Goal: Information Seeking & Learning: Learn about a topic

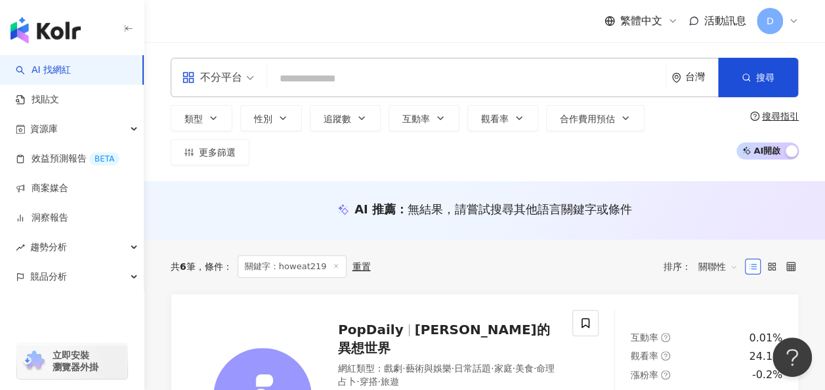
paste input "******"
type input "******"
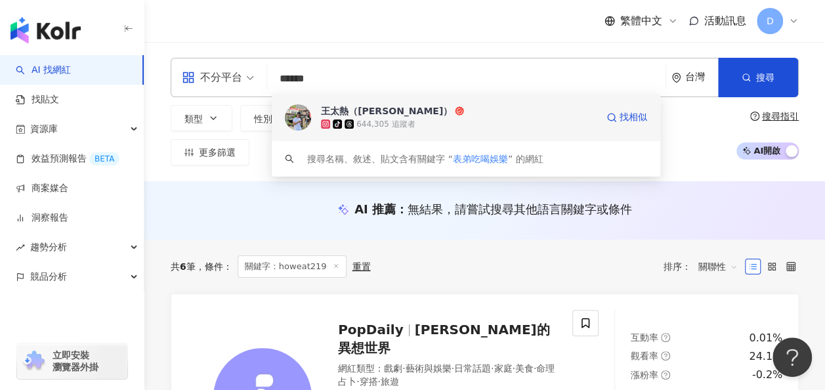
click at [414, 127] on div "tiktok-icon 644,305 追蹤者" at bounding box center [459, 124] width 276 height 13
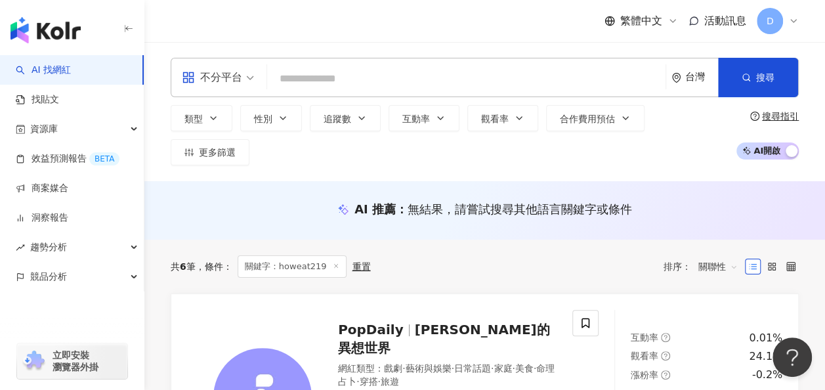
click at [388, 79] on input "search" at bounding box center [466, 78] width 388 height 25
click at [562, 80] on input "search" at bounding box center [466, 78] width 388 height 25
paste input "*****"
type input "*****"
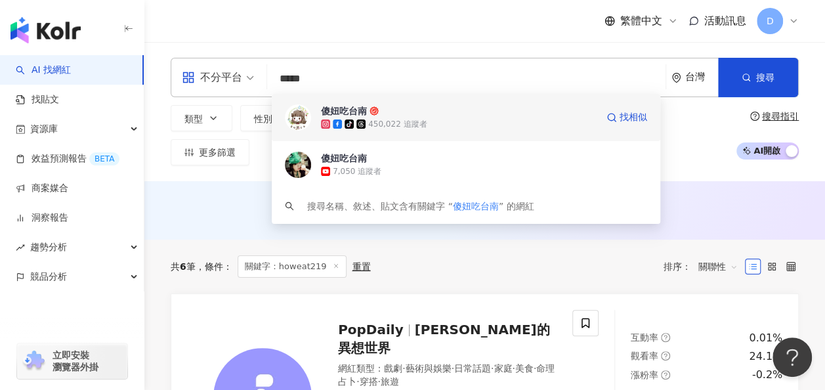
click at [417, 121] on div "450,022 追蹤者" at bounding box center [397, 124] width 58 height 11
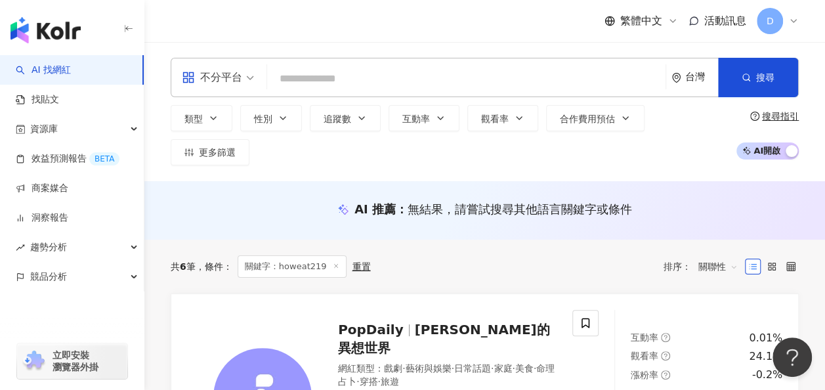
click at [381, 87] on input "search" at bounding box center [466, 78] width 388 height 25
paste input "*****"
type input "*****"
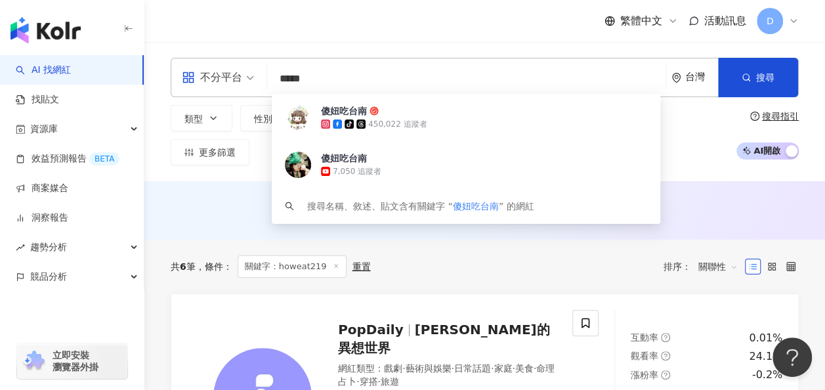
click at [360, 164] on div "傻妞吃台南" at bounding box center [344, 158] width 46 height 13
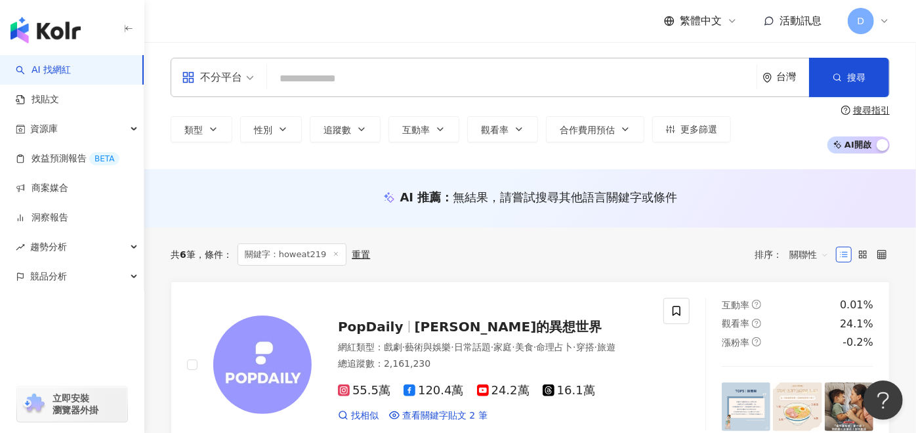
paste input "*****"
type input "*****"
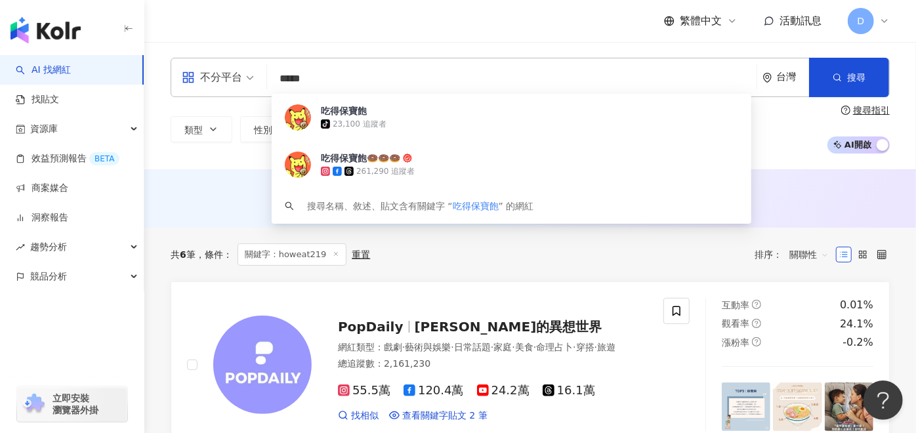
click at [457, 125] on div "tiktok-icon 23,100 追蹤者" at bounding box center [529, 124] width 417 height 13
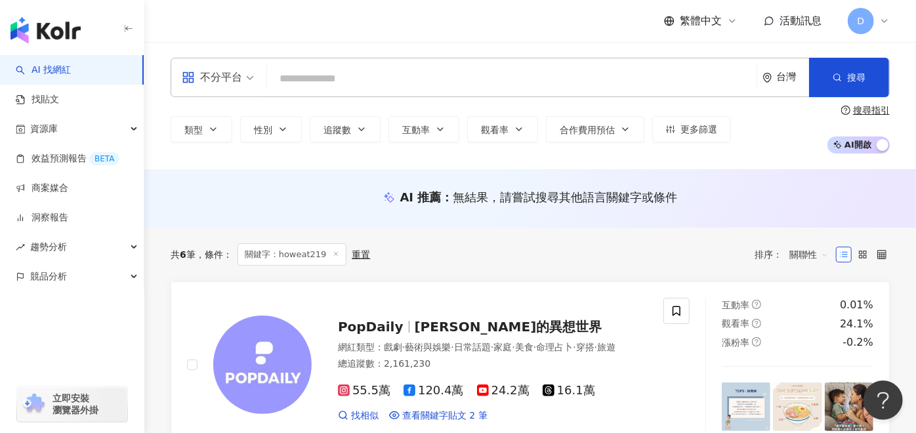
click at [341, 59] on div "不分平台 台灣 搜尋 152eacd2-9fde-467b-81dc-b896c363b331 吃得保寶飽 tiktok-icon 23,100 追蹤者 吃得…" at bounding box center [530, 77] width 719 height 39
click at [356, 83] on input "search" at bounding box center [511, 78] width 479 height 25
click at [377, 84] on input "search" at bounding box center [511, 78] width 479 height 25
paste input "*****"
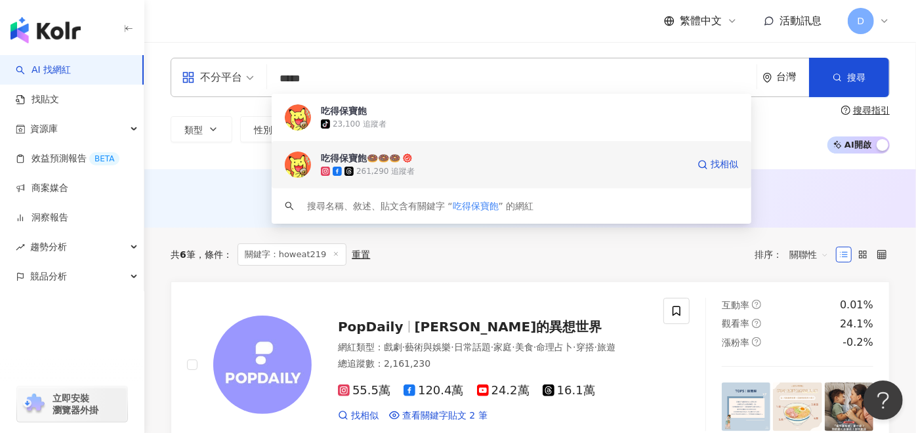
click at [399, 188] on div "搜尋名稱、敘述、貼文含有關鍵字 “ 吃得保寶飽 ” 的網紅" at bounding box center [512, 205] width 480 height 35
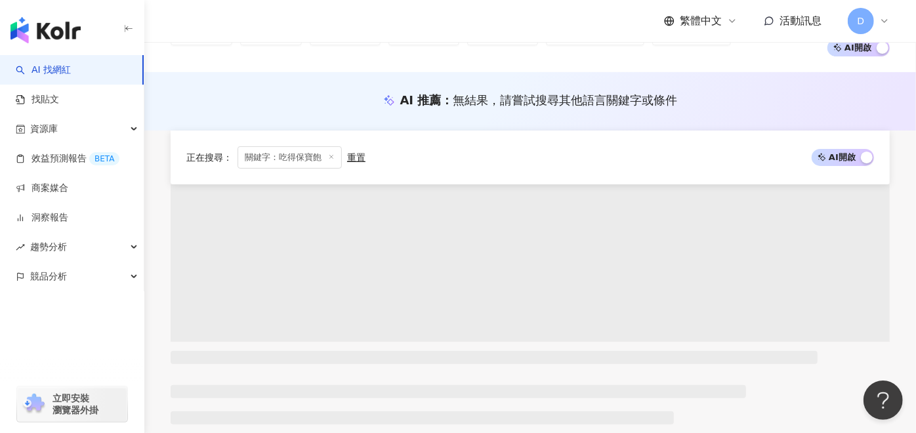
scroll to position [219, 0]
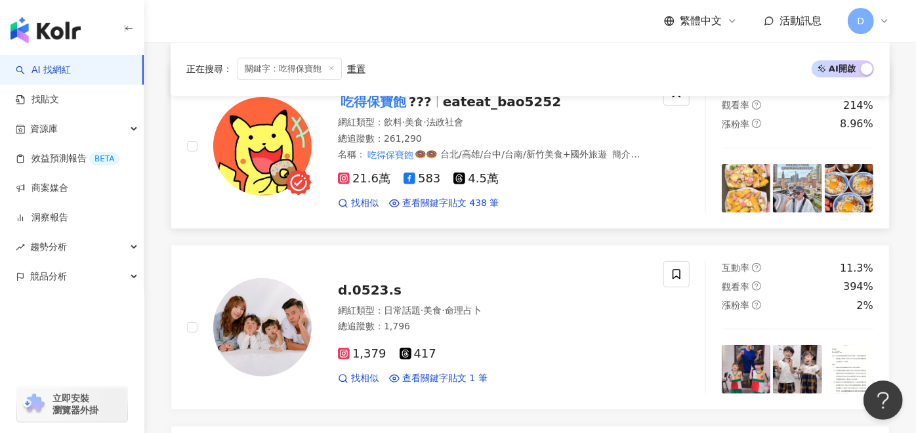
type input "*****"
click at [463, 117] on span "法政社會" at bounding box center [445, 122] width 37 height 11
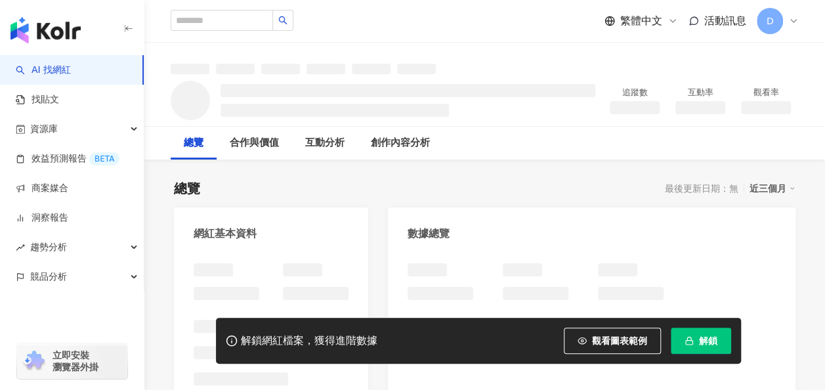
click at [694, 340] on button "解鎖" at bounding box center [701, 341] width 60 height 26
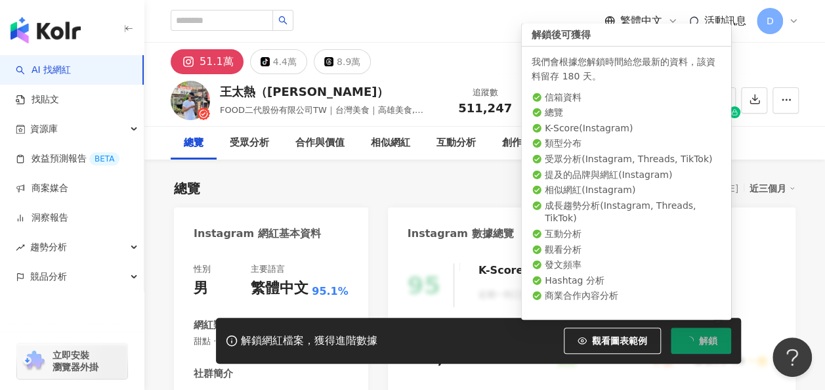
click at [696, 335] on button "解鎖" at bounding box center [701, 341] width 60 height 26
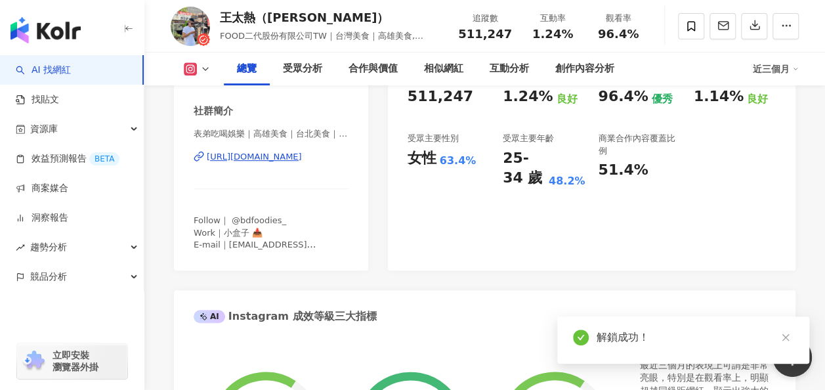
scroll to position [197, 0]
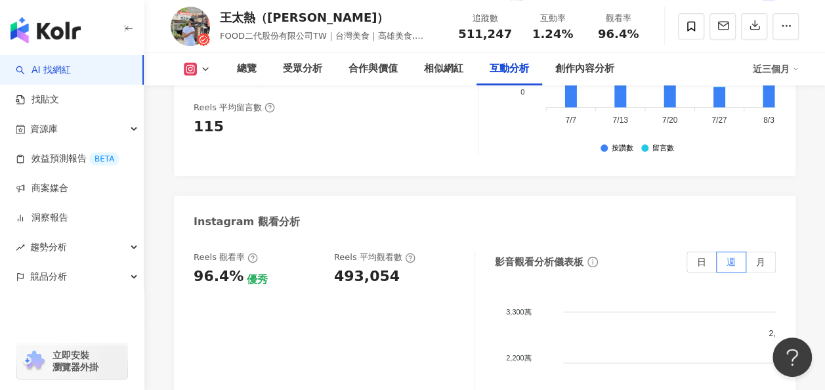
scroll to position [3020, 0]
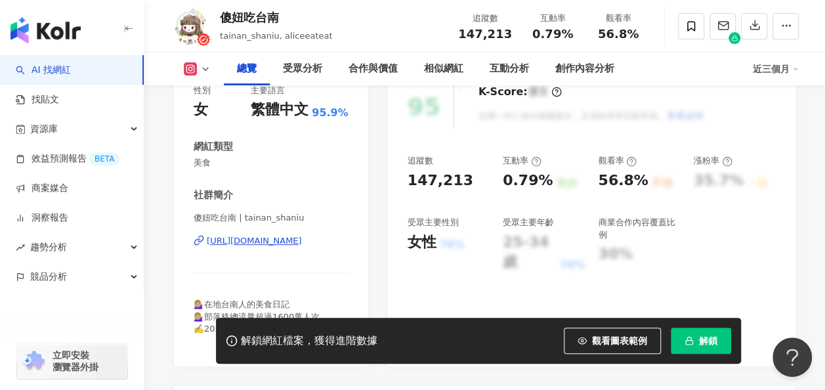
scroll to position [197, 0]
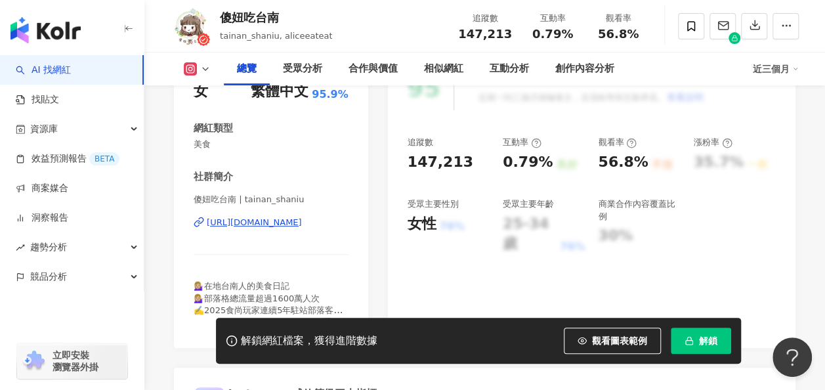
click at [281, 225] on div "https://www.instagram.com/tainan_shaniu/" at bounding box center [254, 223] width 95 height 12
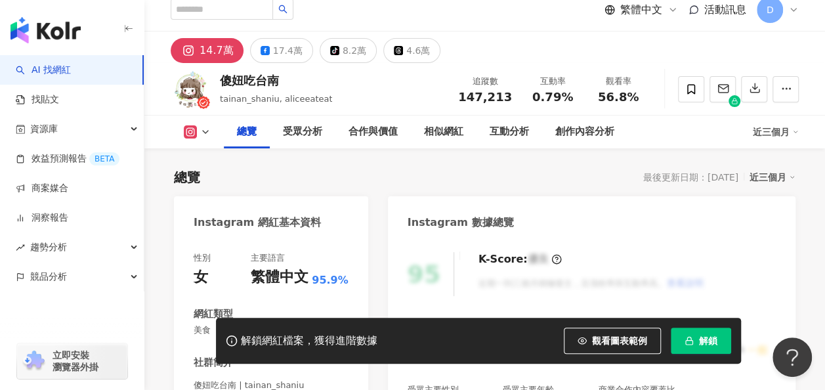
scroll to position [0, 0]
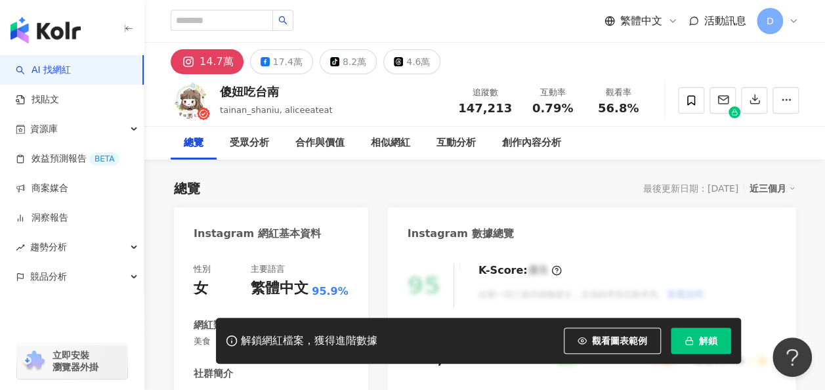
click at [691, 327] on div "解鎖網紅檔案，獲得進階數據 觀看圖表範例 解鎖" at bounding box center [478, 341] width 525 height 46
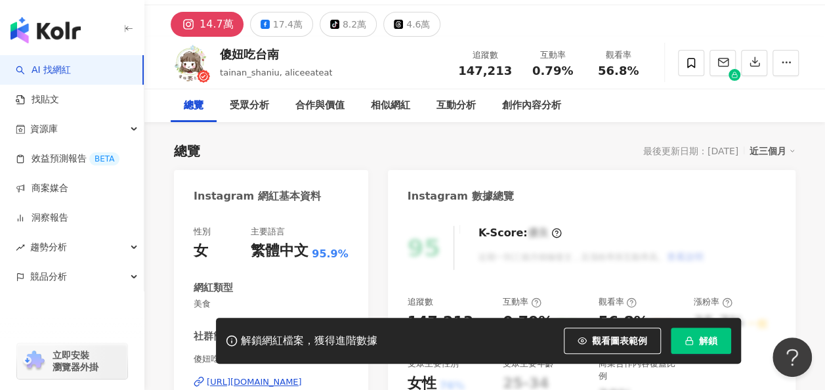
click at [693, 332] on button "解鎖" at bounding box center [701, 341] width 60 height 26
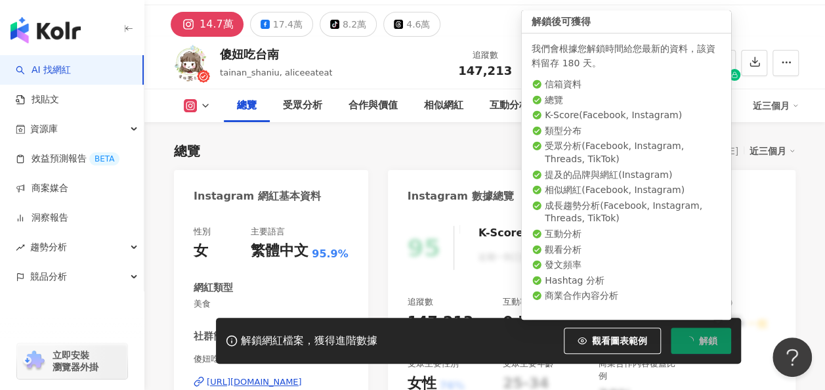
scroll to position [66, 0]
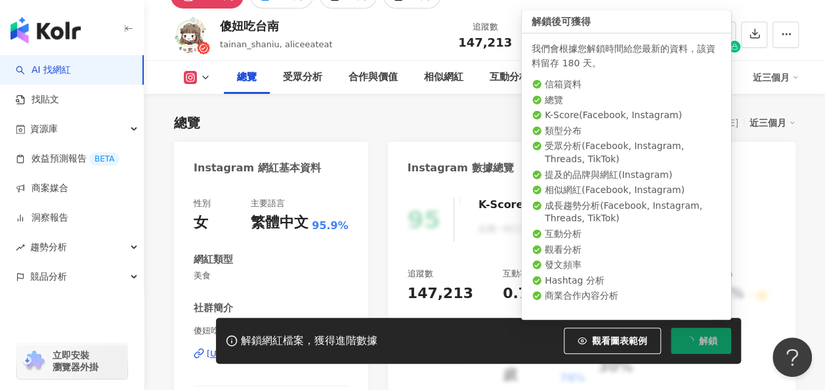
click at [693, 332] on button "解鎖" at bounding box center [701, 341] width 60 height 26
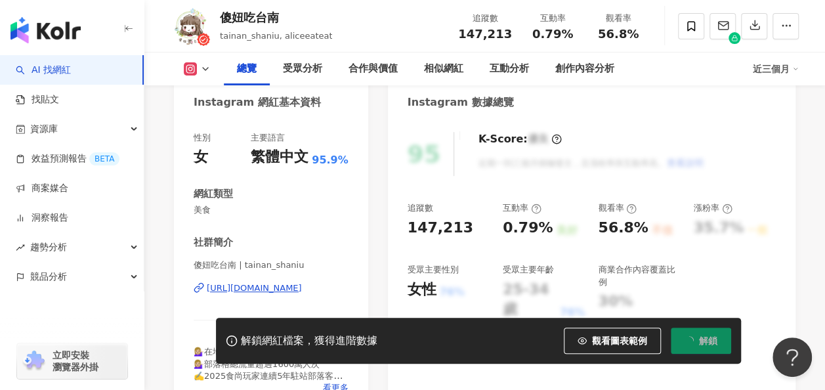
scroll to position [197, 0]
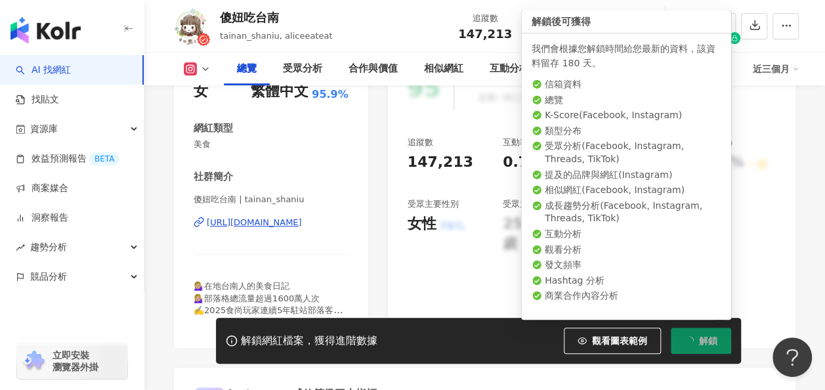
click at [695, 338] on button "解鎖" at bounding box center [701, 341] width 60 height 26
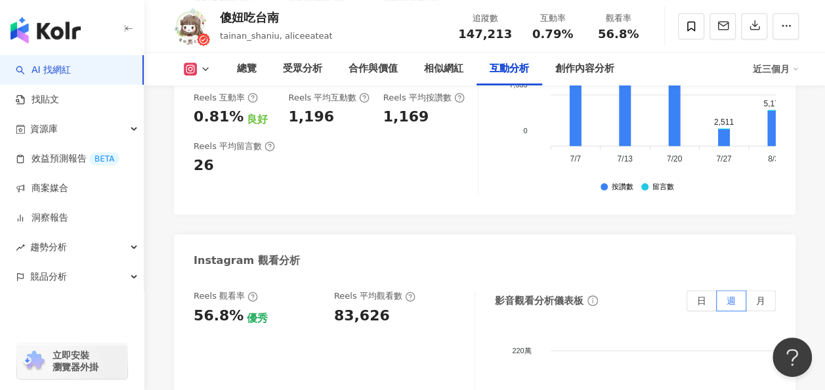
scroll to position [2888, 0]
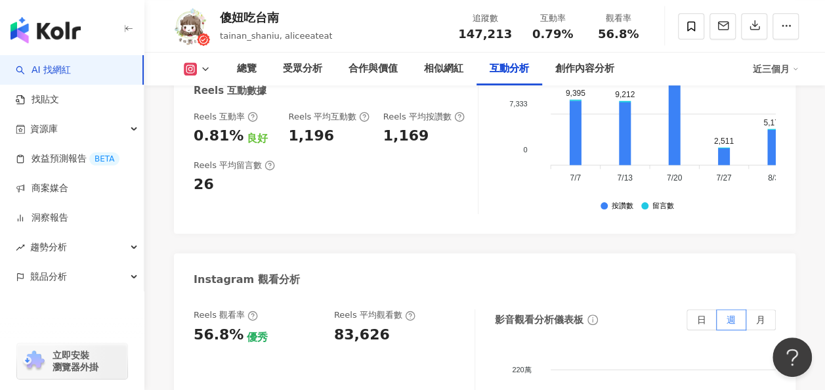
click at [375, 325] on div "83,626" at bounding box center [362, 335] width 56 height 20
copy div "83,626"
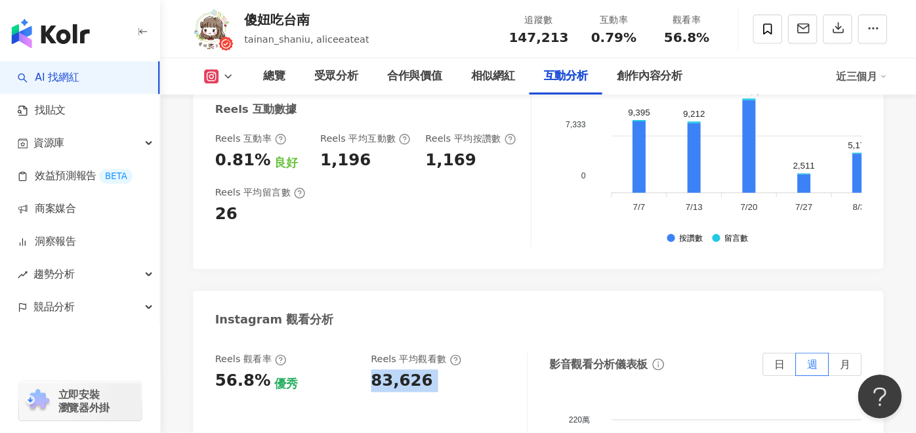
scroll to position [2888, 0]
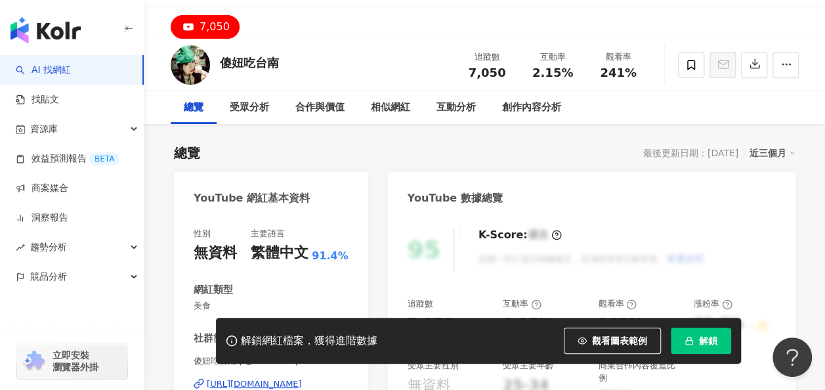
scroll to position [66, 0]
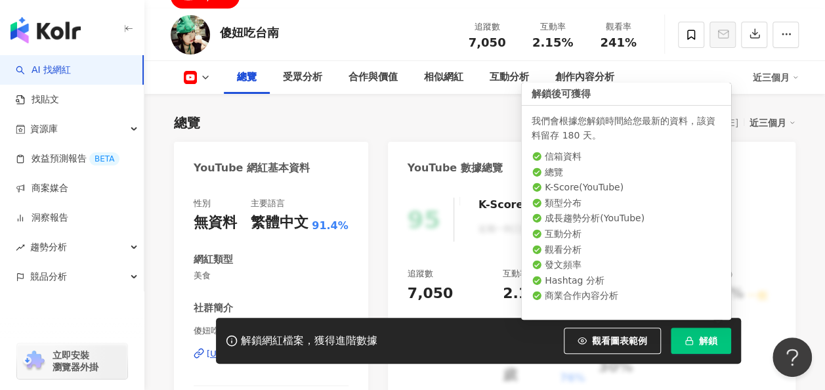
click at [694, 335] on button "解鎖" at bounding box center [701, 341] width 60 height 26
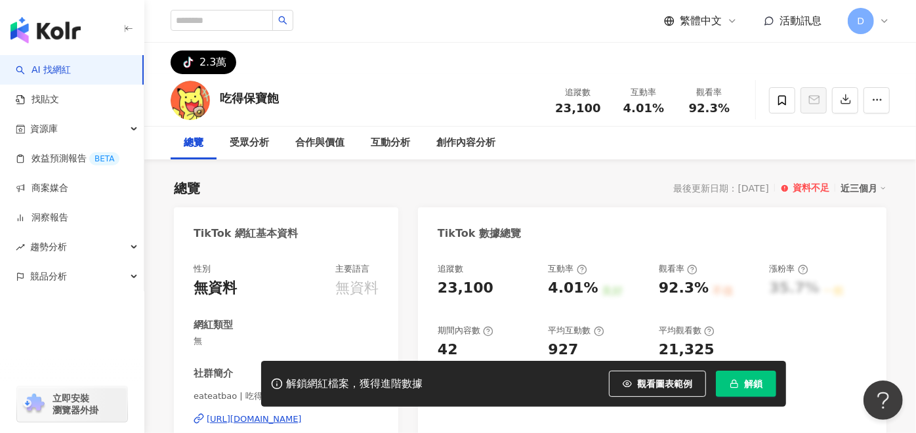
click at [733, 374] on button "解鎖" at bounding box center [746, 384] width 60 height 26
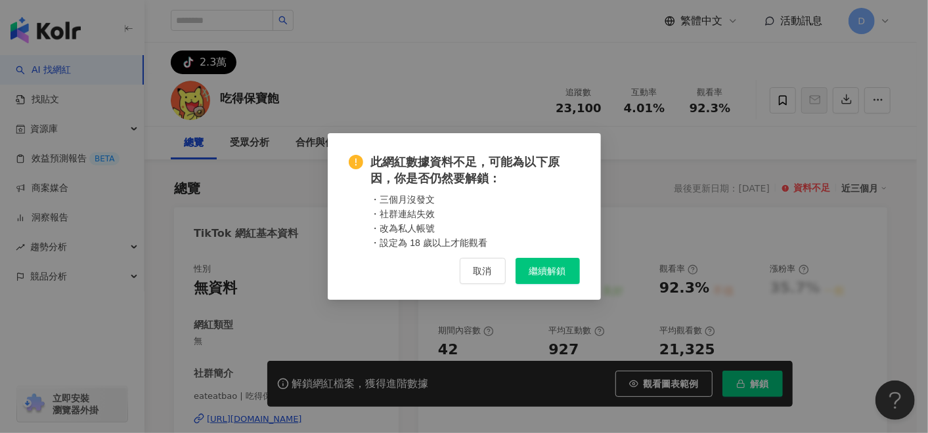
click at [563, 264] on button "繼續解鎖" at bounding box center [547, 271] width 64 height 26
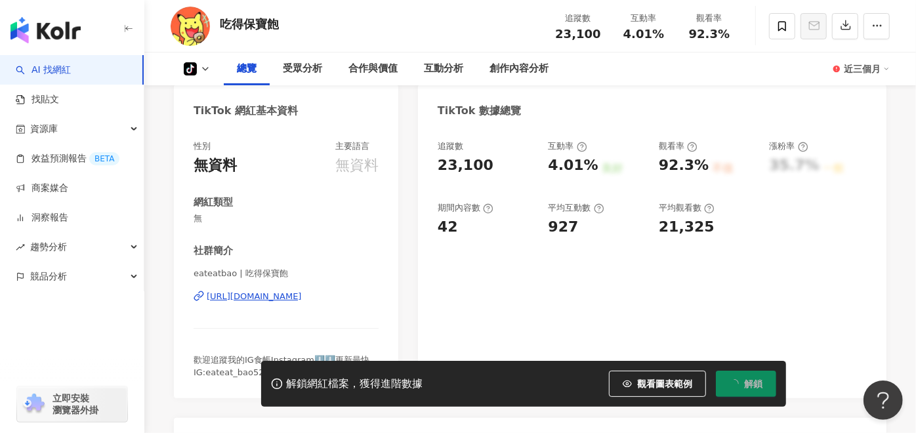
scroll to position [146, 0]
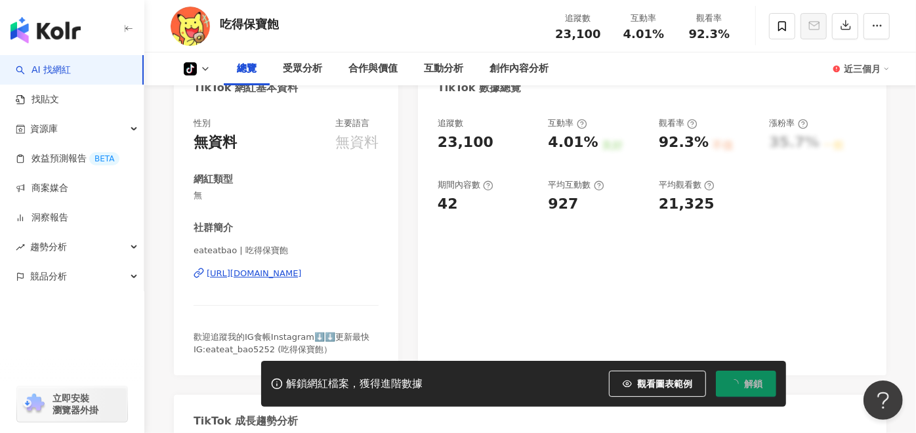
click at [294, 277] on div "[URL][DOMAIN_NAME]" at bounding box center [254, 274] width 95 height 12
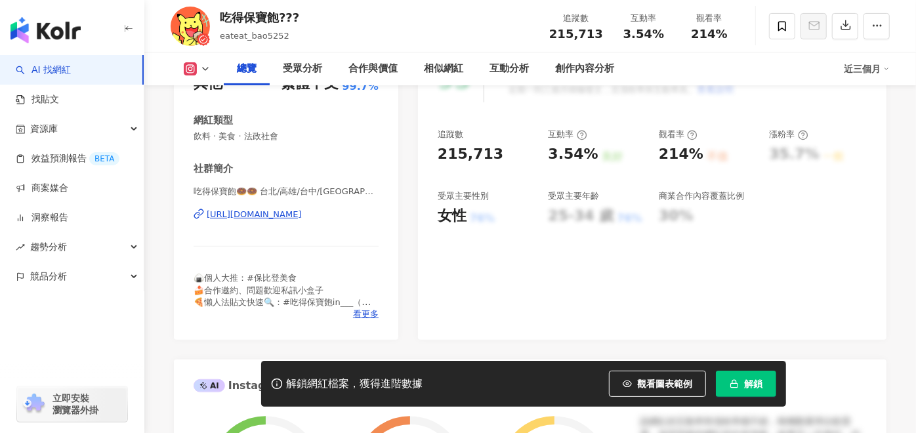
scroll to position [219, 0]
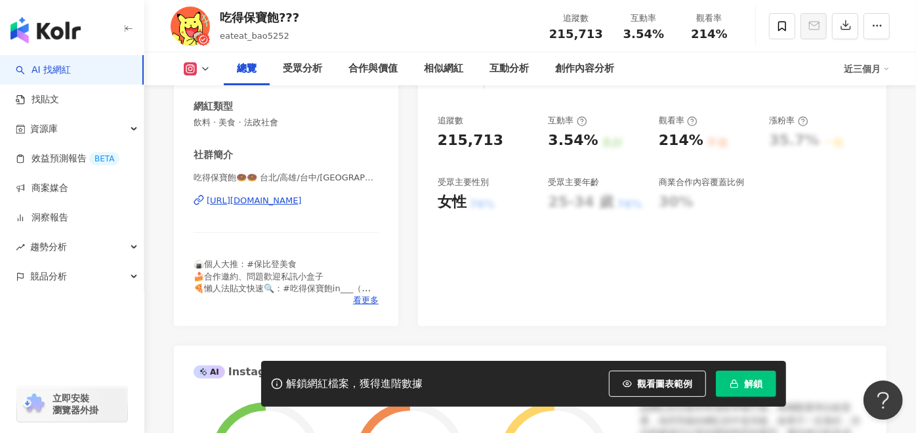
click at [759, 388] on span "解鎖" at bounding box center [753, 384] width 18 height 11
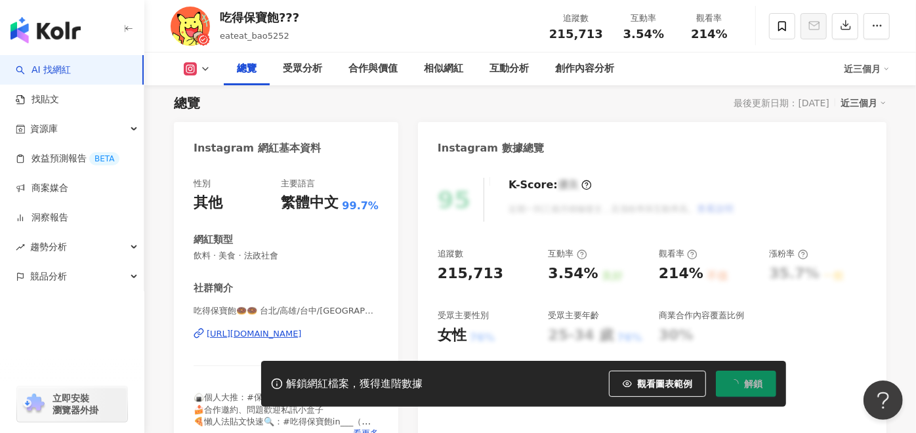
scroll to position [0, 0]
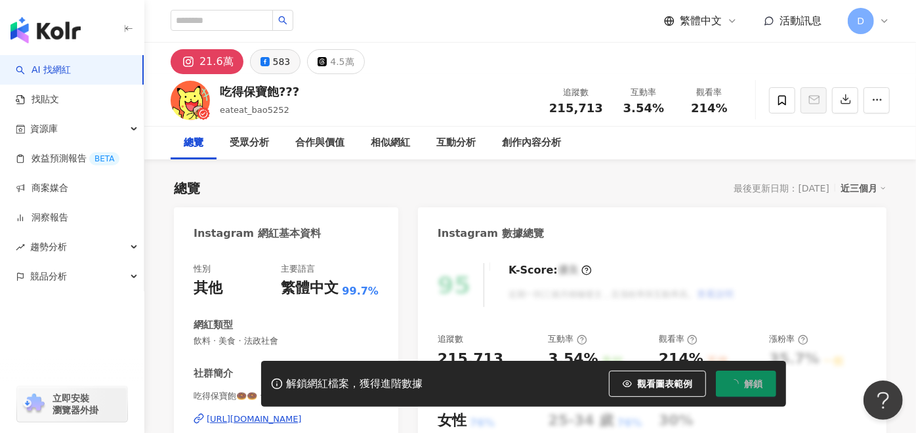
click at [283, 62] on div "583" at bounding box center [282, 62] width 18 height 18
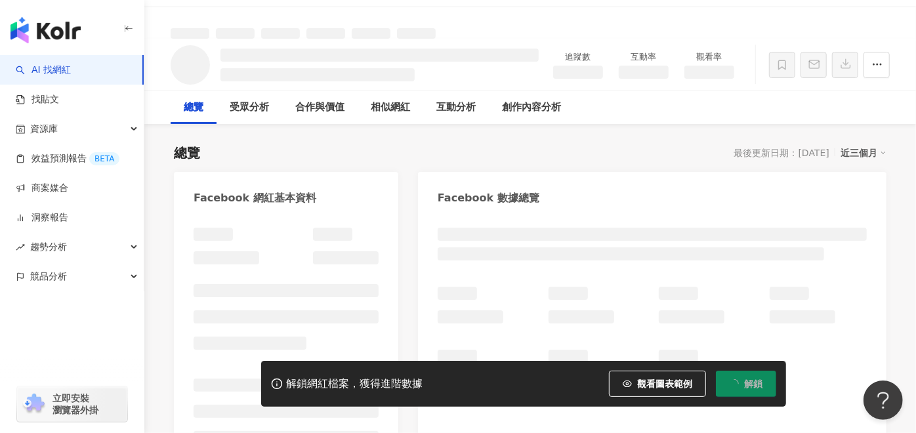
scroll to position [146, 0]
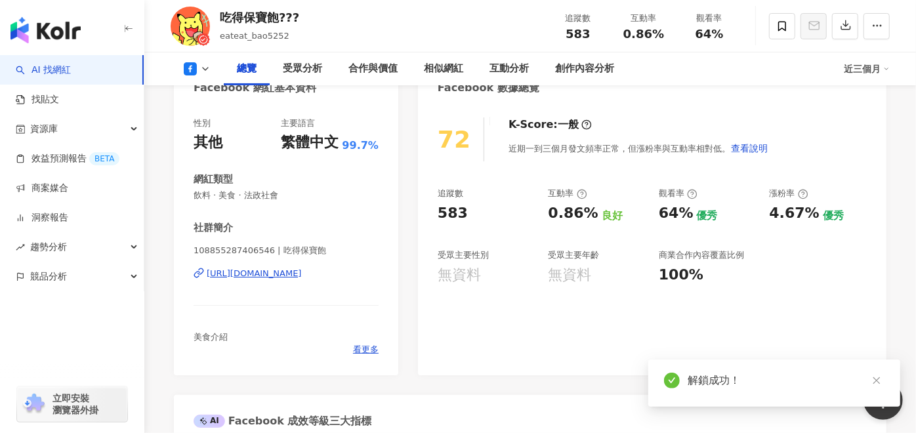
click at [302, 276] on div "https://www.facebook.com/108855287406546" at bounding box center [254, 274] width 95 height 12
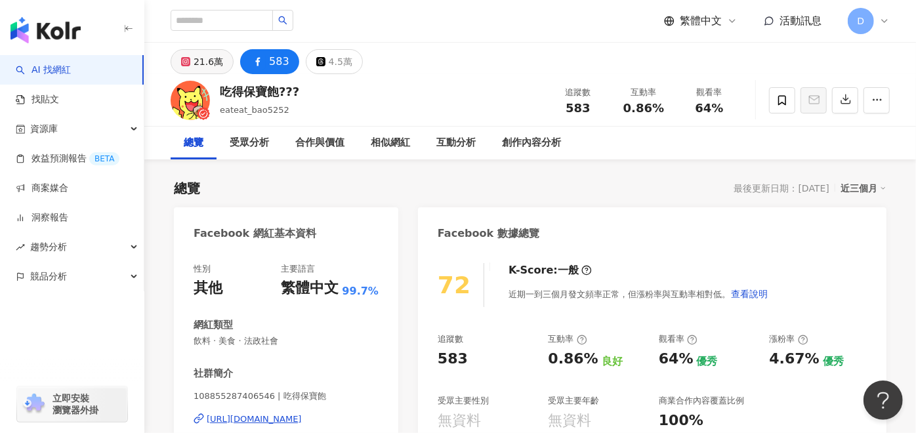
click at [204, 60] on div "21.6萬" at bounding box center [209, 62] width 30 height 18
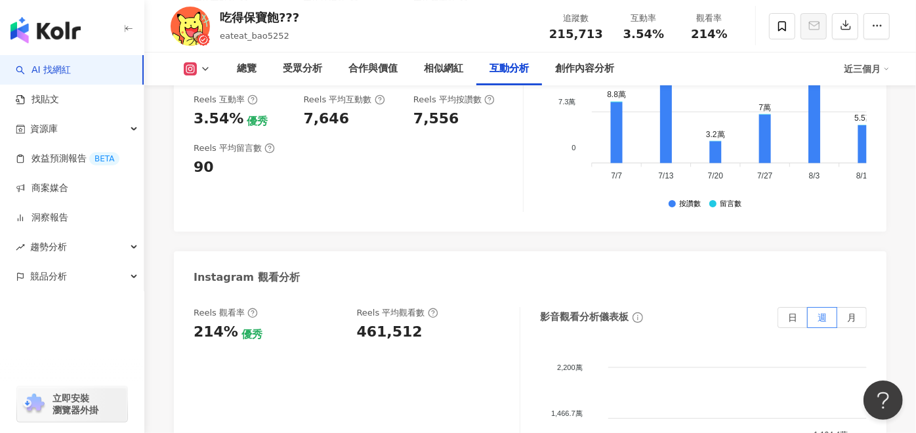
scroll to position [2917, 0]
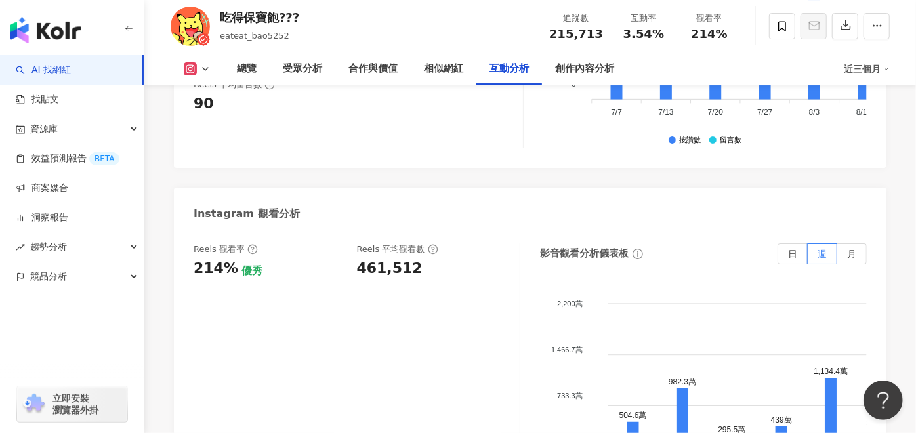
click at [397, 264] on div "461,512" at bounding box center [390, 269] width 66 height 20
copy div "461,512"
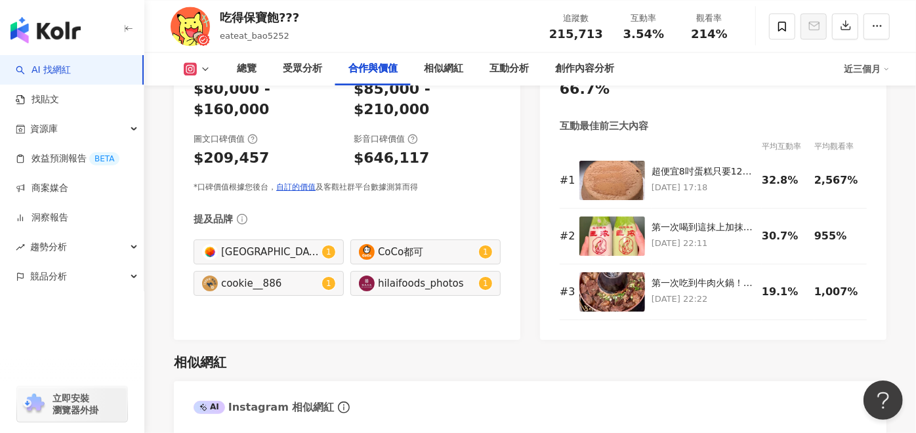
scroll to position [1604, 0]
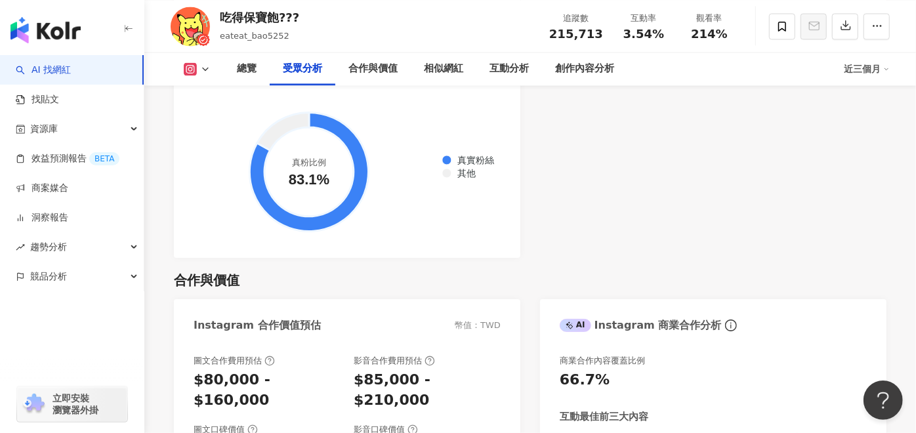
click at [193, 64] on icon at bounding box center [190, 68] width 13 height 13
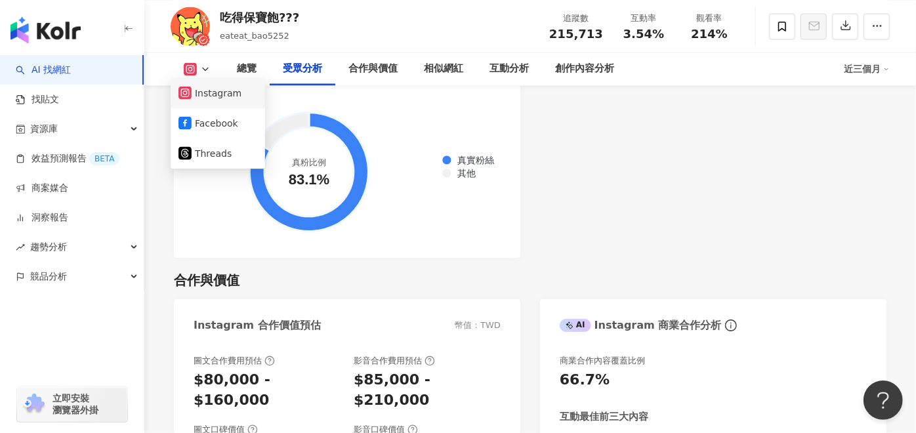
click at [221, 97] on button "Instagram" at bounding box center [218, 93] width 79 height 18
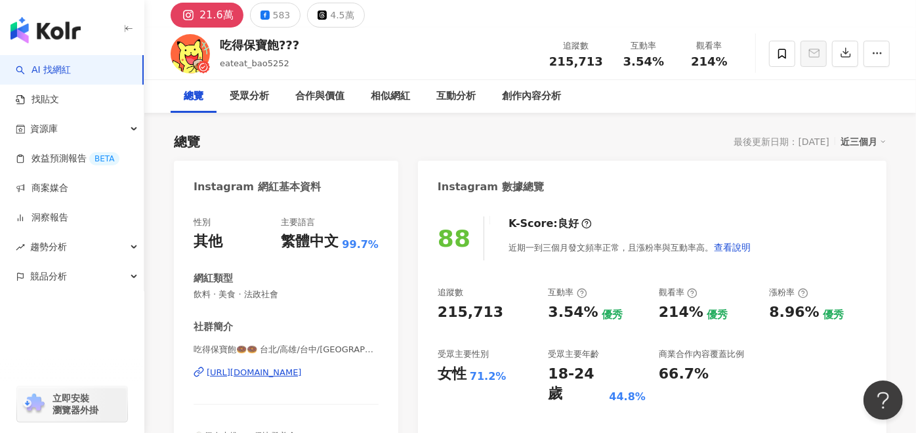
scroll to position [219, 0]
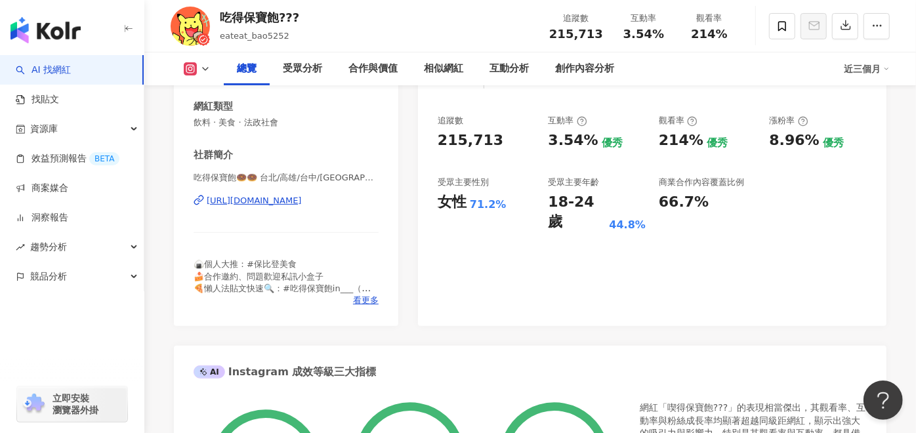
click at [302, 202] on div "[URL][DOMAIN_NAME]" at bounding box center [254, 201] width 95 height 12
